Goal: Navigation & Orientation: Find specific page/section

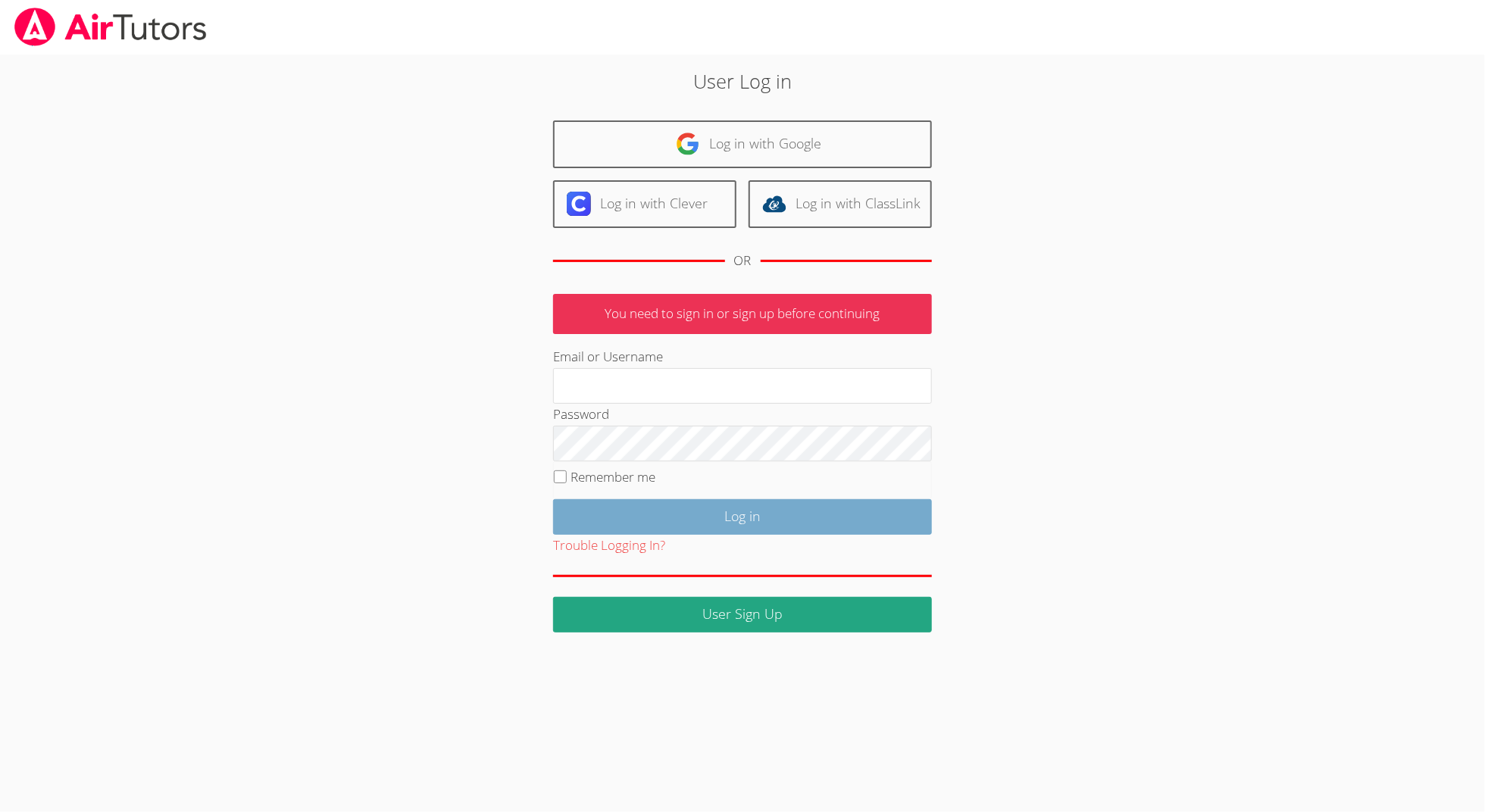
type input "[EMAIL_ADDRESS][DOMAIN_NAME]"
click at [709, 508] on input "Log in" at bounding box center [743, 516] width 379 height 35
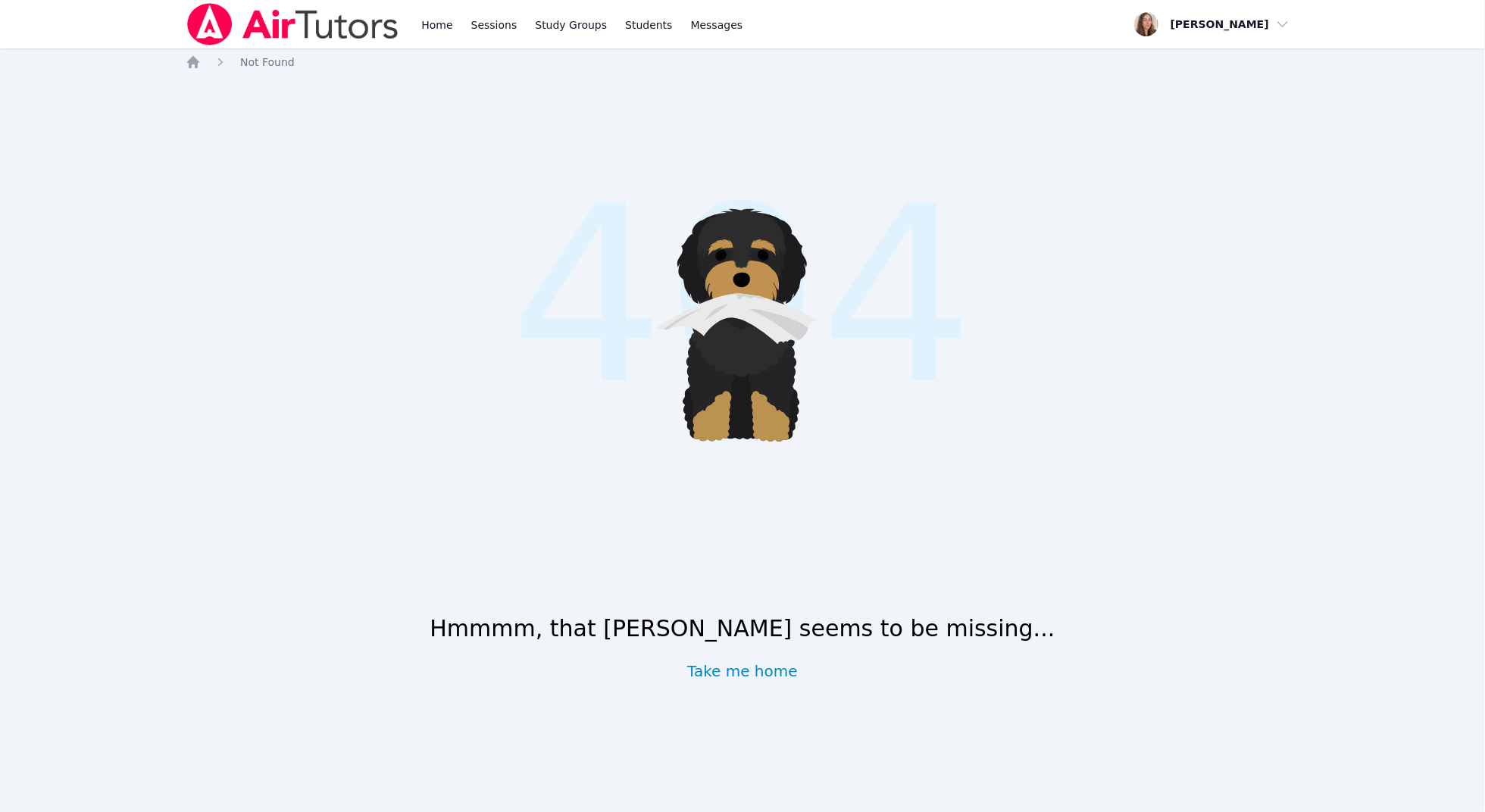
click at [415, 3] on div "Home Sessions Study Groups Students Messages" at bounding box center [466, 24] width 560 height 48
click at [434, 29] on link "Home" at bounding box center [437, 24] width 37 height 48
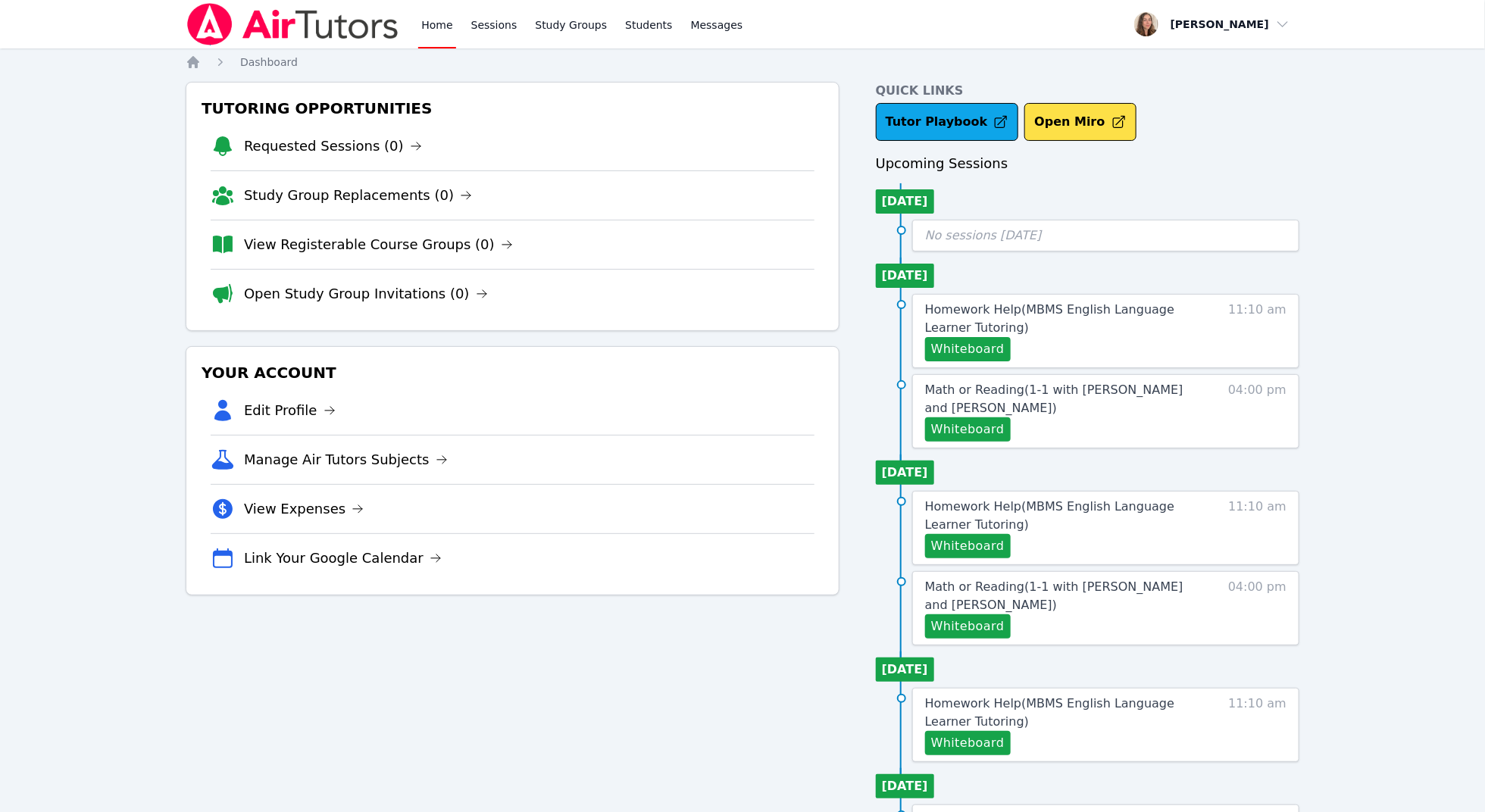
click at [434, 29] on link "Home" at bounding box center [437, 24] width 37 height 48
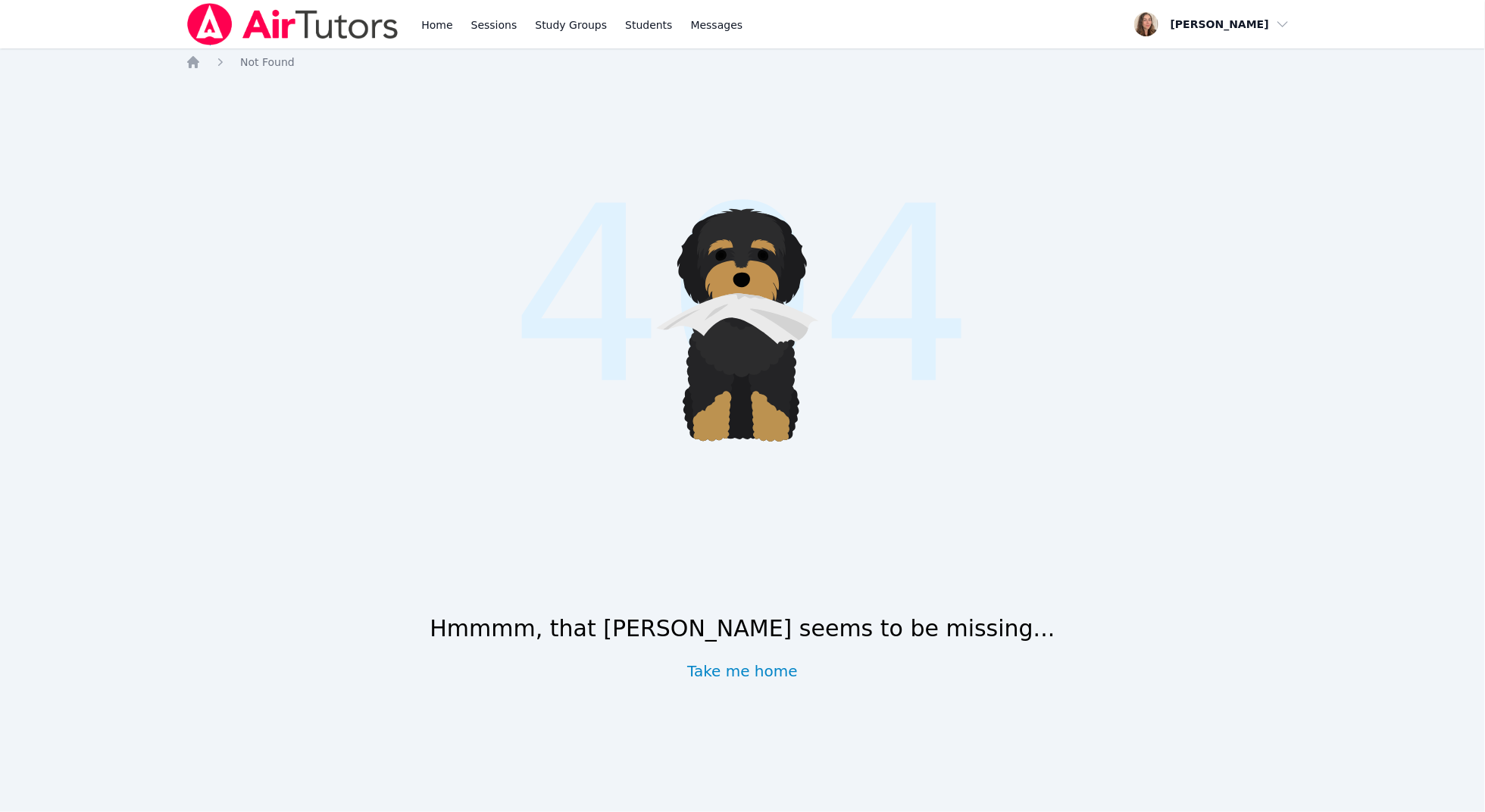
click at [456, 34] on div "Home Sessions Study Groups Students Messages" at bounding box center [582, 24] width 328 height 48
click at [433, 28] on link "Home" at bounding box center [437, 24] width 37 height 48
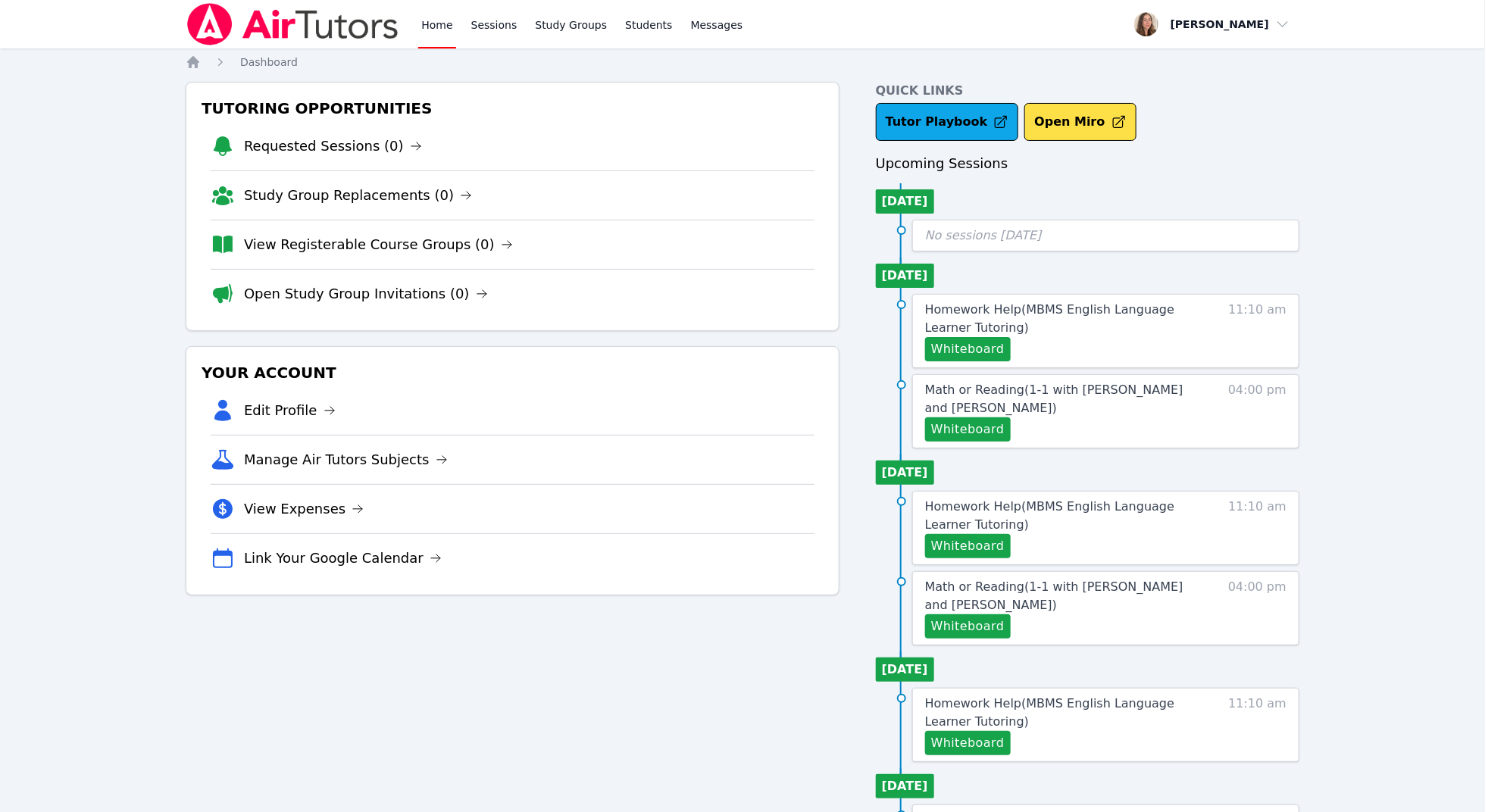
click at [433, 28] on link "Home" at bounding box center [437, 24] width 37 height 48
click at [363, 28] on img at bounding box center [293, 24] width 214 height 42
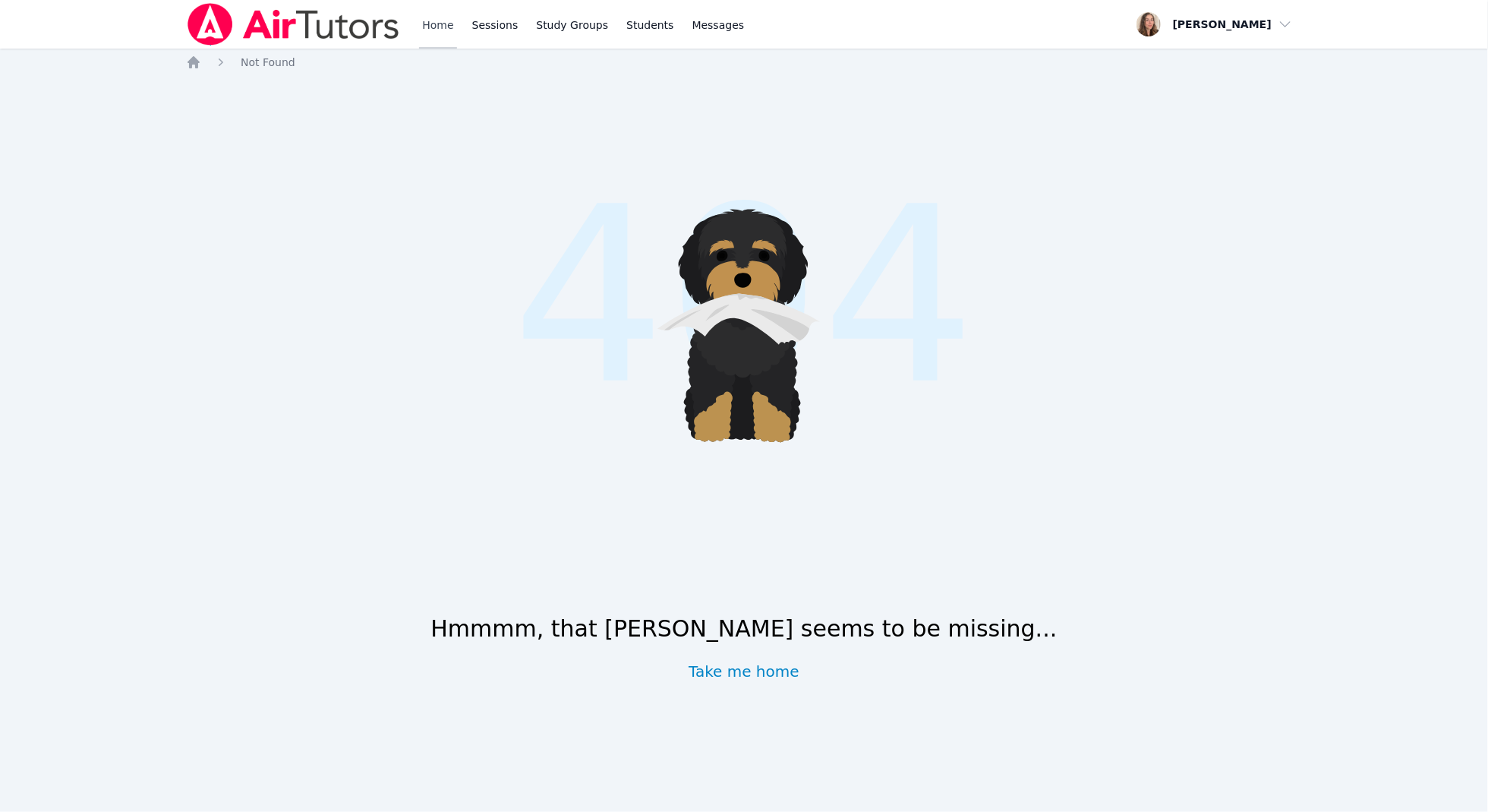
click at [452, 40] on link "Home" at bounding box center [438, 24] width 37 height 49
